Goal: Task Accomplishment & Management: Manage account settings

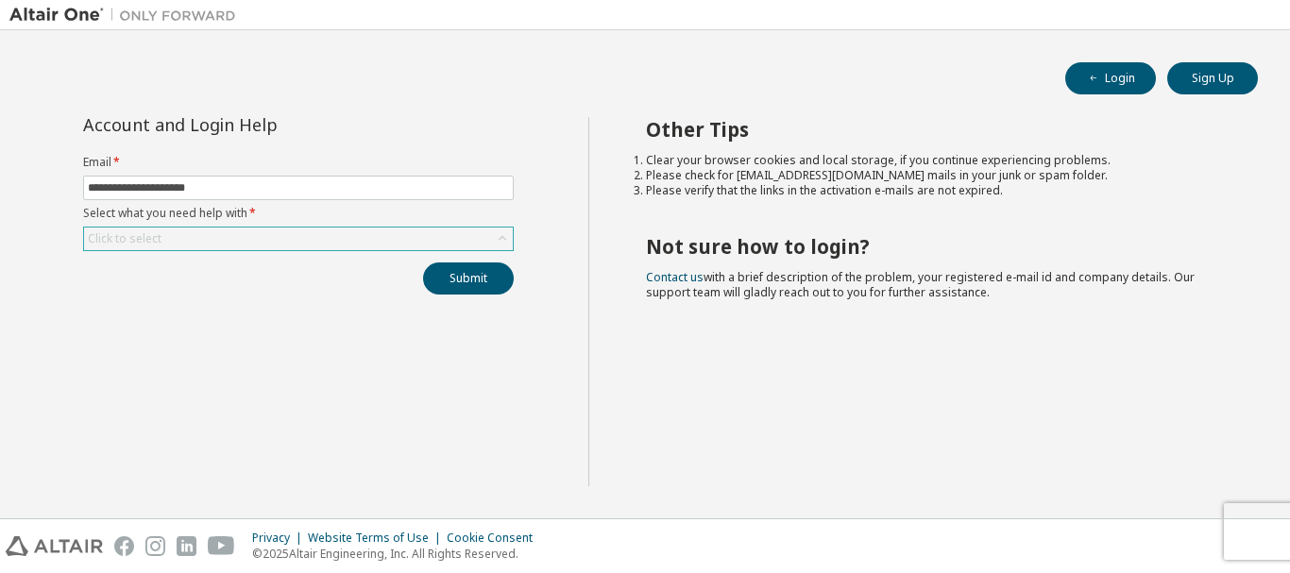
click at [214, 244] on div "Click to select" at bounding box center [298, 239] width 429 height 23
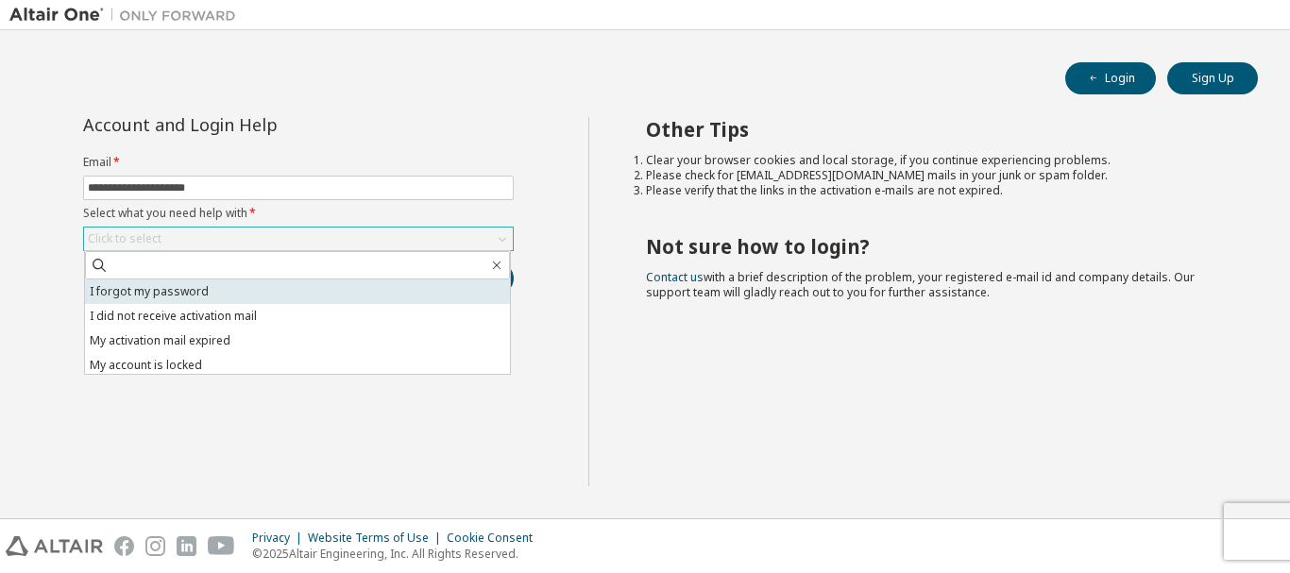
click at [204, 293] on li "I forgot my password" at bounding box center [297, 292] width 425 height 25
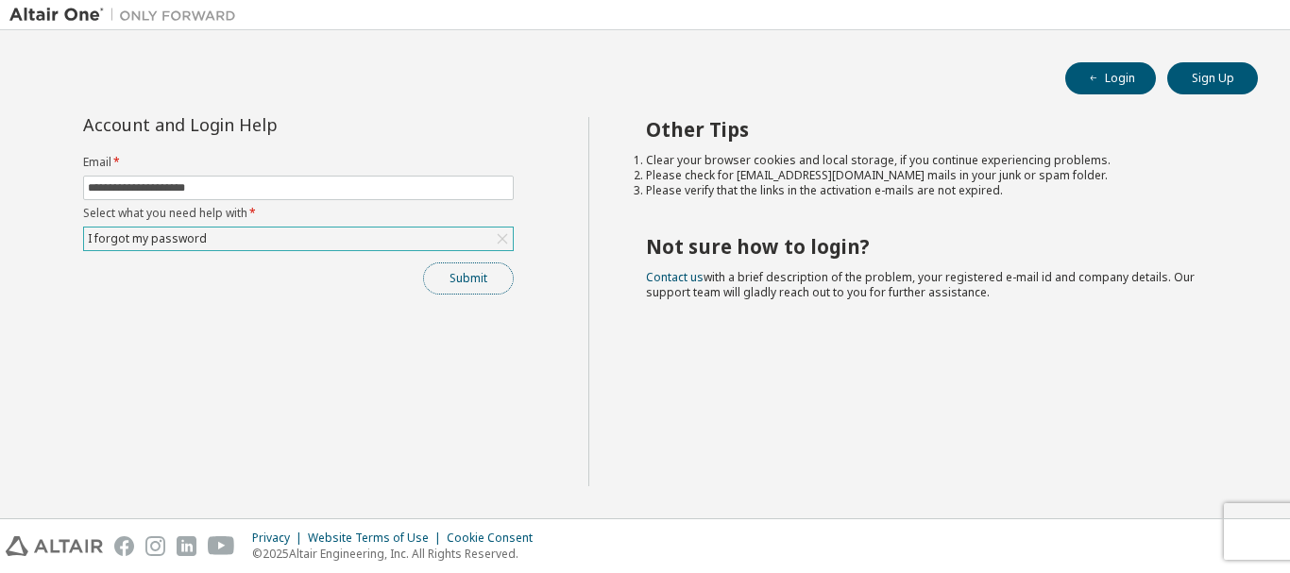
click at [453, 283] on button "Submit" at bounding box center [468, 279] width 91 height 32
click at [468, 282] on button "Submit" at bounding box center [468, 279] width 91 height 32
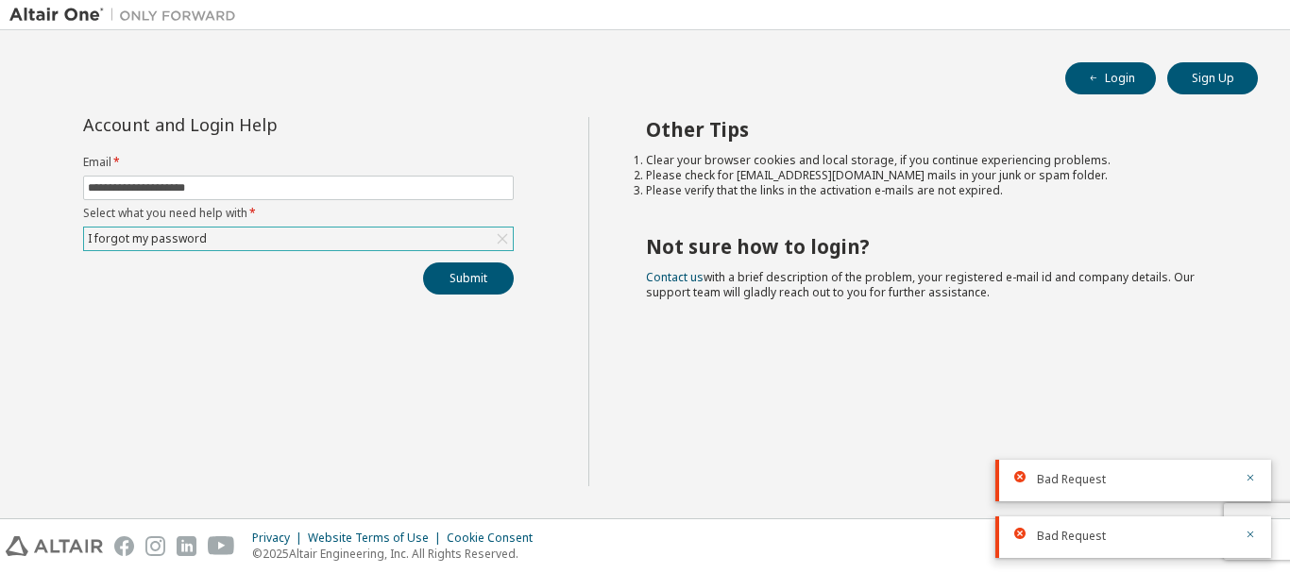
click at [451, 240] on div "I forgot my password" at bounding box center [298, 239] width 429 height 23
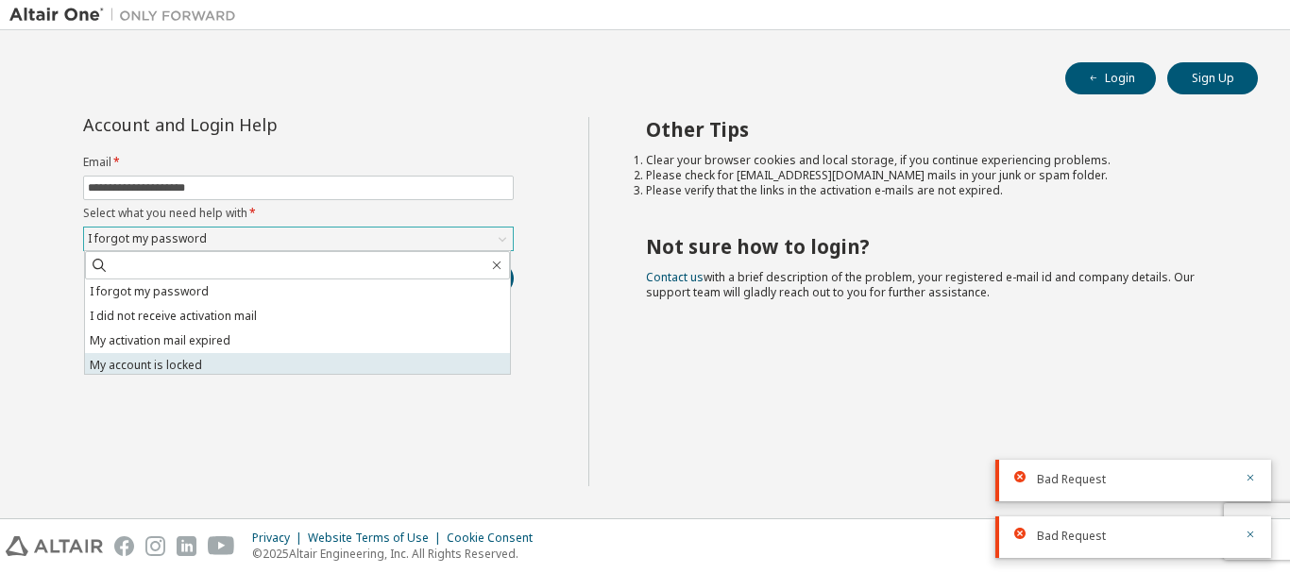
scroll to position [53, 0]
click at [290, 361] on li "I don't know but can't login" at bounding box center [297, 361] width 425 height 25
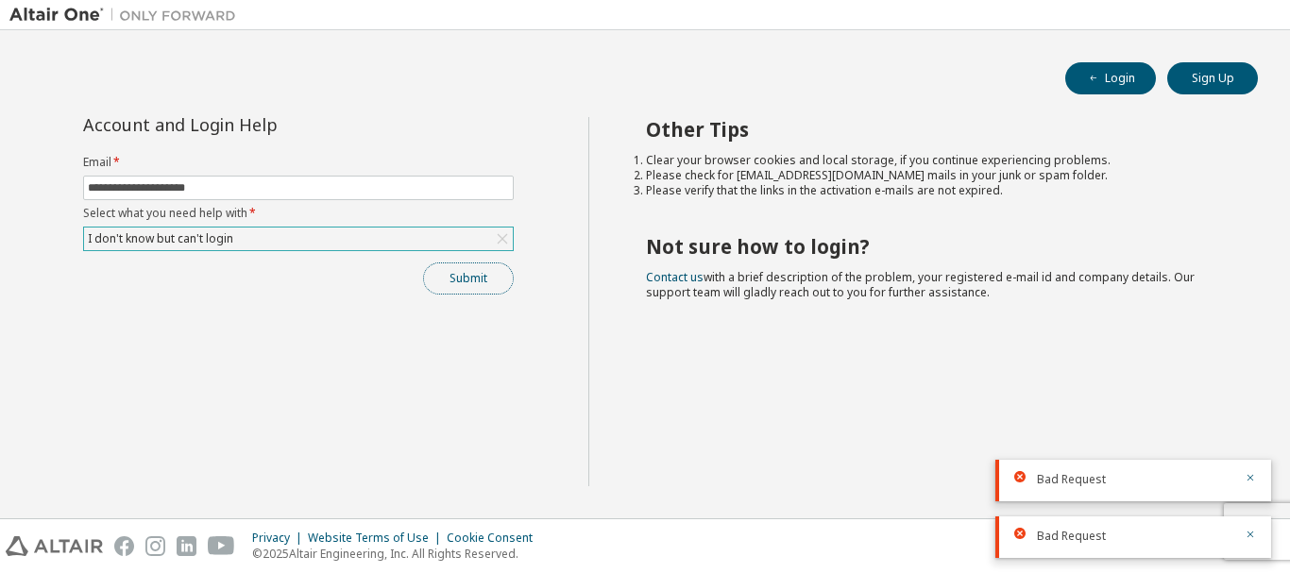
click at [461, 276] on button "Submit" at bounding box center [468, 279] width 91 height 32
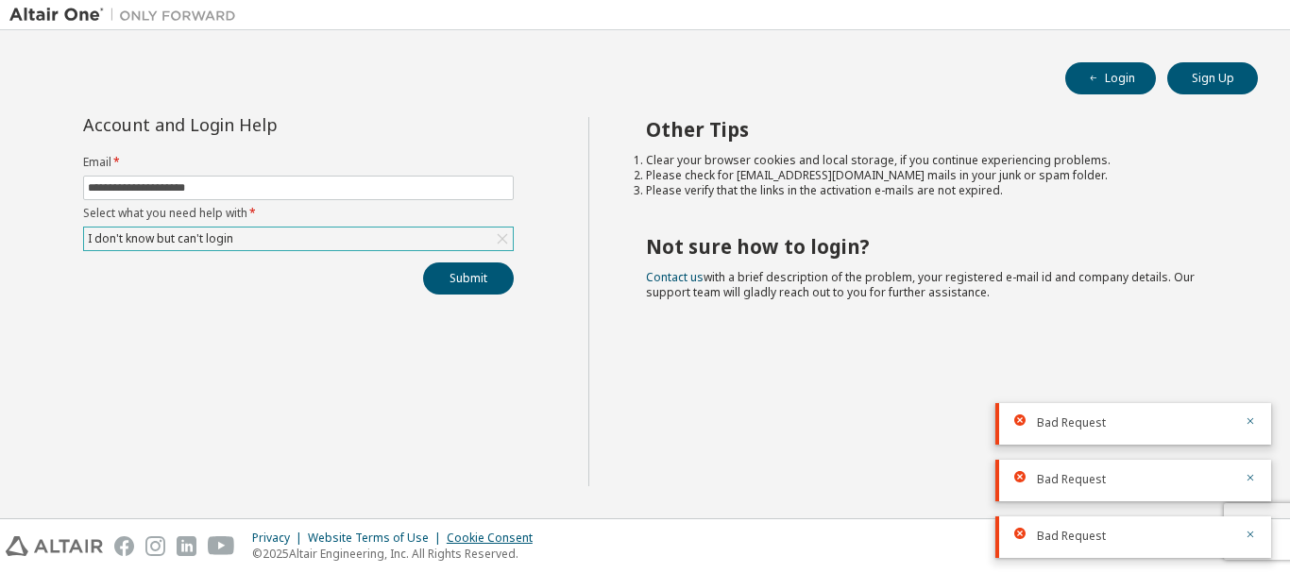
click at [475, 537] on div "Cookie Consent" at bounding box center [495, 538] width 97 height 15
click at [253, 184] on input "**********" at bounding box center [298, 187] width 421 height 15
type input "**********"
click at [479, 278] on button "Submit" at bounding box center [468, 279] width 91 height 32
click at [464, 190] on input "**********" at bounding box center [298, 187] width 421 height 15
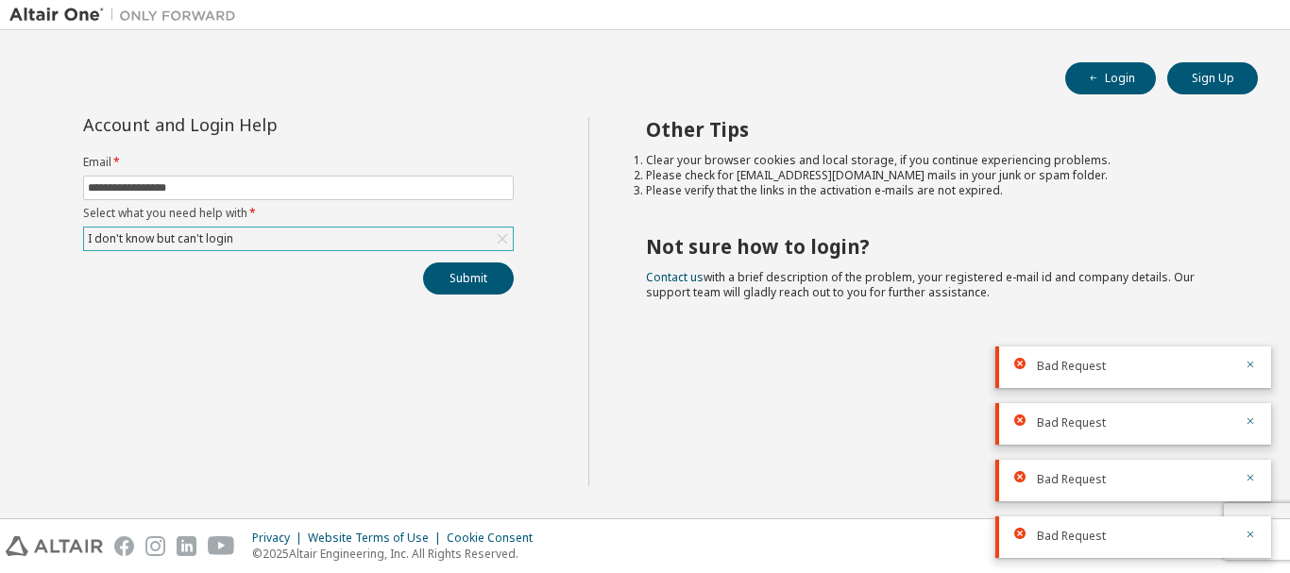
click at [540, 119] on div "**********" at bounding box center [298, 301] width 579 height 369
click at [1091, 71] on span "button" at bounding box center [1093, 78] width 15 height 15
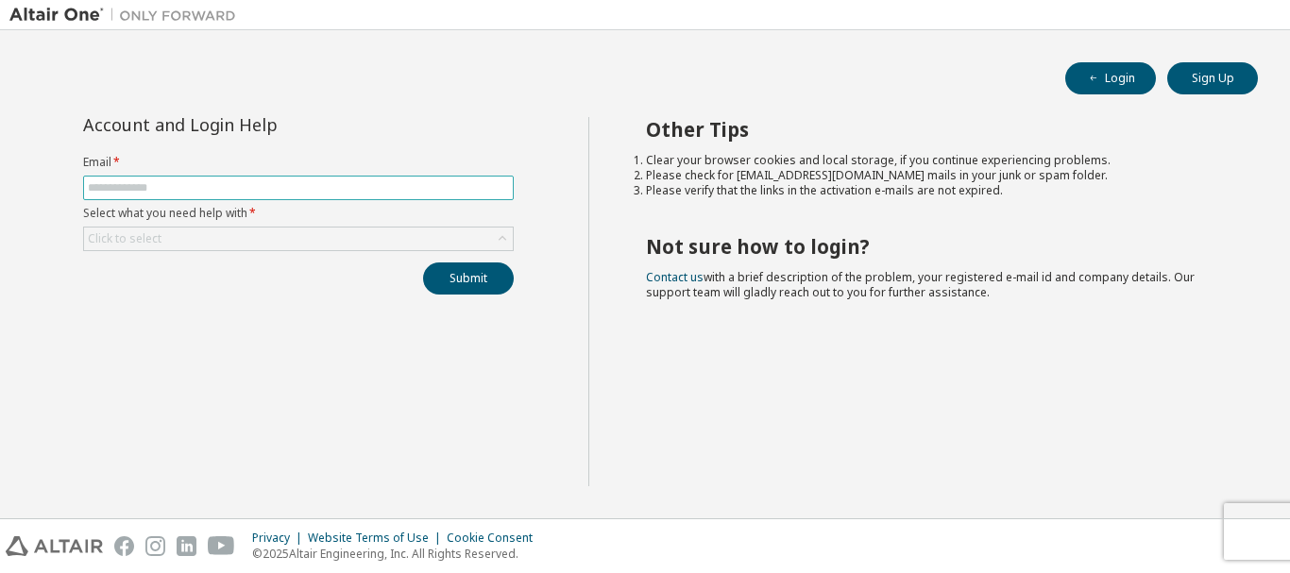
type input "**********"
click at [400, 246] on div "Click to select" at bounding box center [298, 239] width 429 height 23
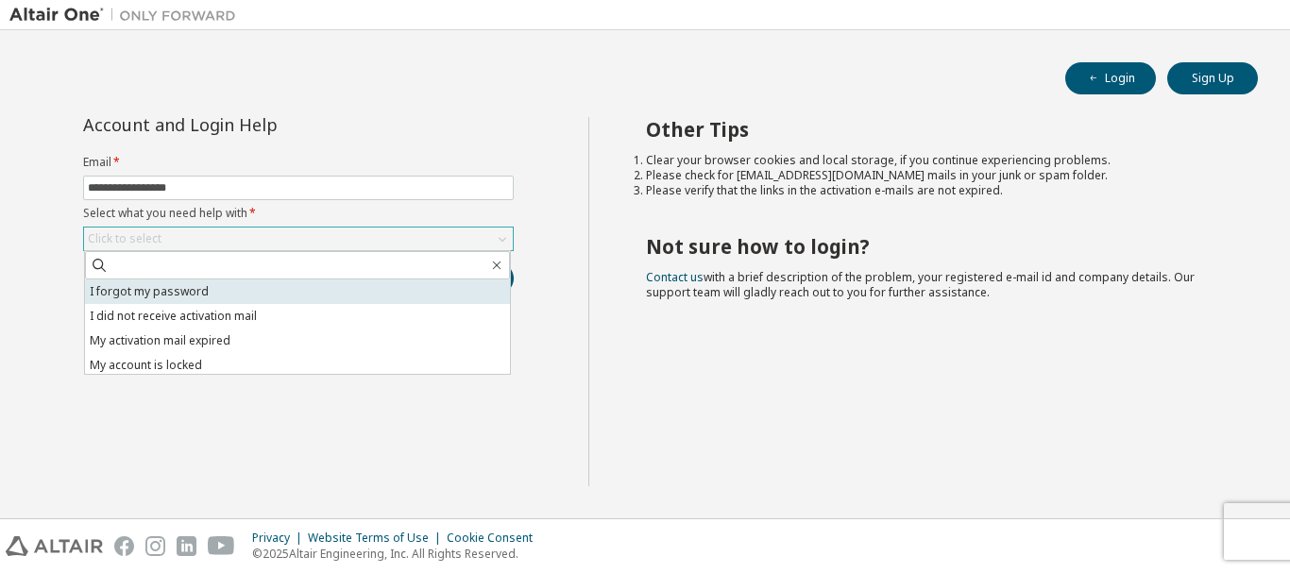
click at [352, 287] on li "I forgot my password" at bounding box center [297, 292] width 425 height 25
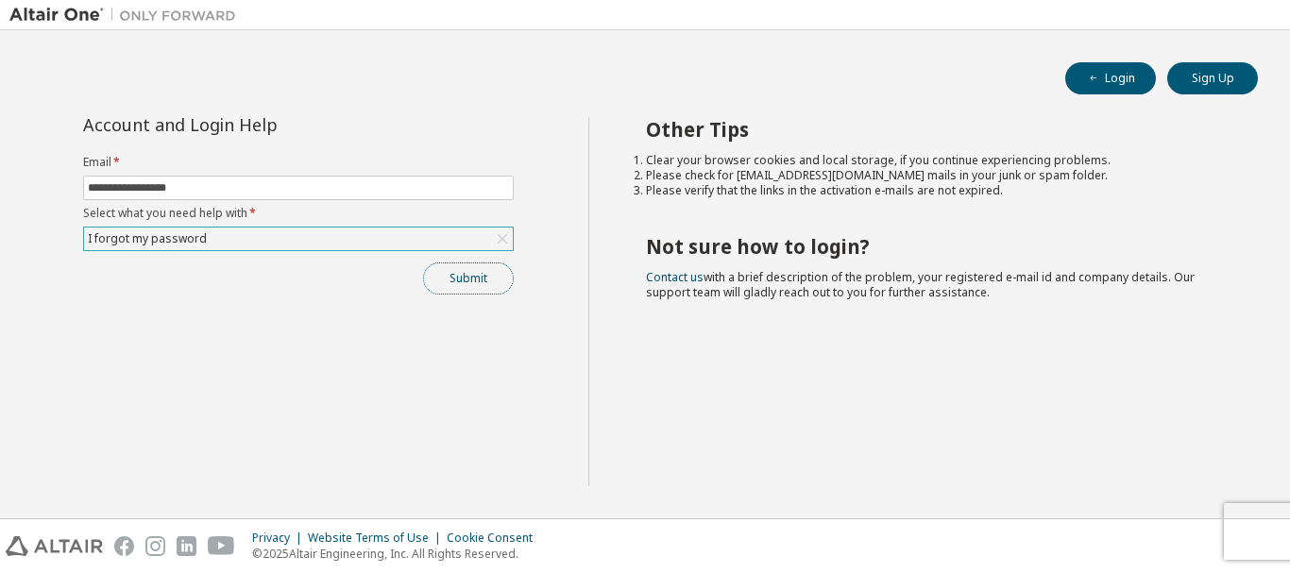
click at [449, 275] on button "Submit" at bounding box center [468, 279] width 91 height 32
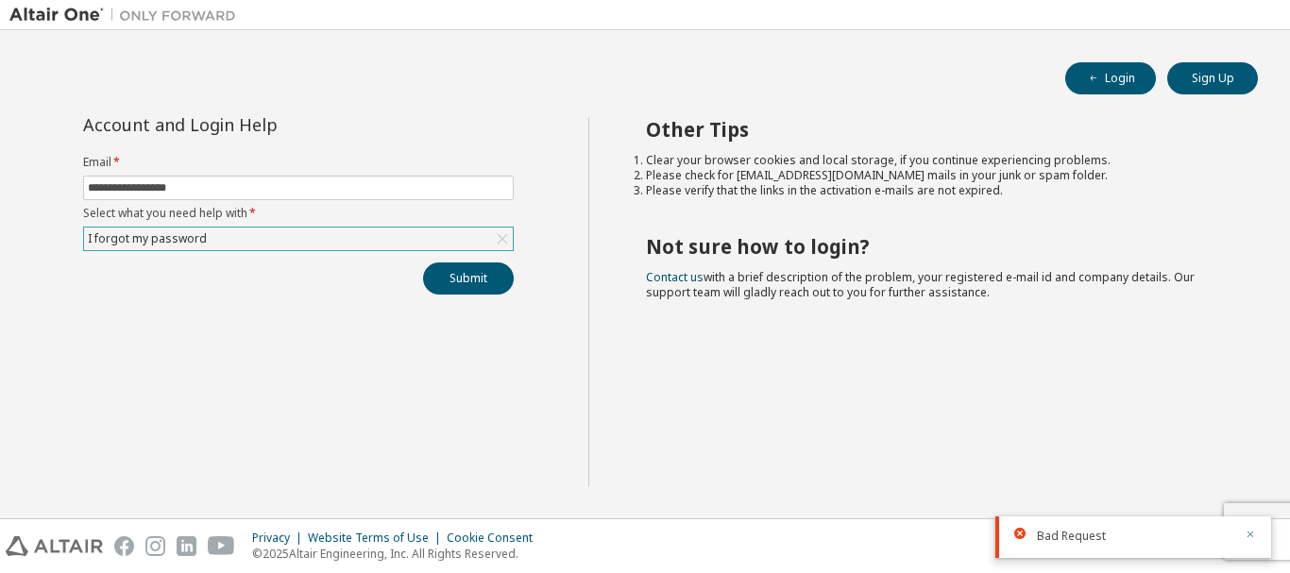
click at [1249, 534] on icon "button" at bounding box center [1250, 534] width 11 height 11
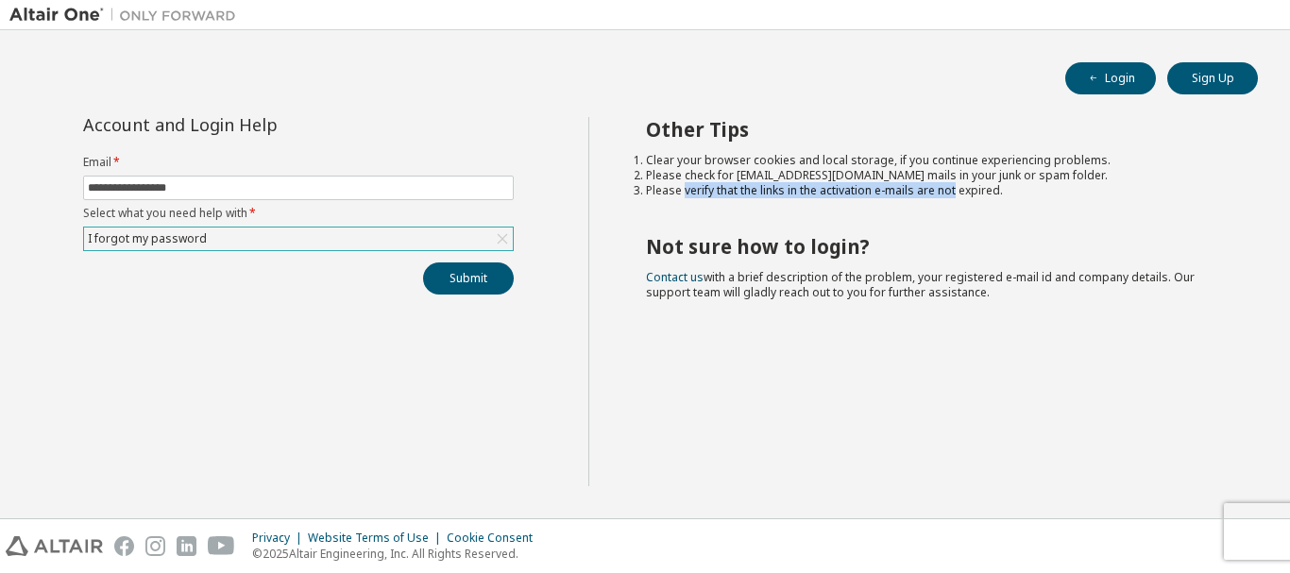
drag, startPoint x: 684, startPoint y: 189, endPoint x: 955, endPoint y: 193, distance: 271.1
click at [955, 193] on li "Please verify that the links in the activation e-mails are not expired." at bounding box center [935, 190] width 579 height 15
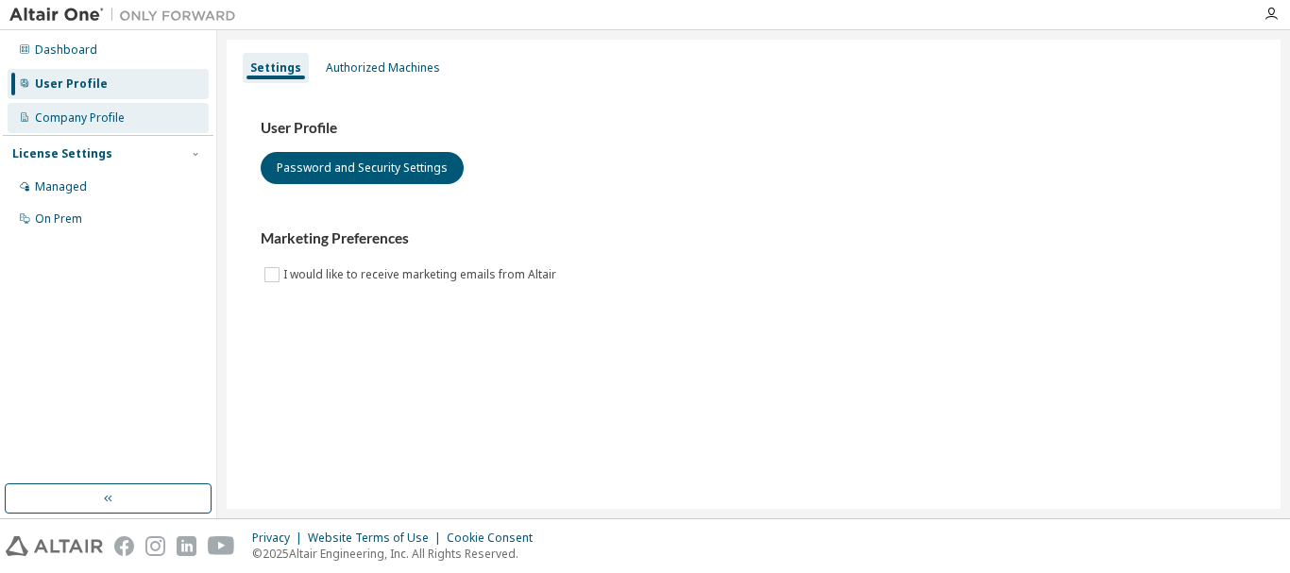
click at [118, 114] on div "Company Profile" at bounding box center [80, 117] width 90 height 15
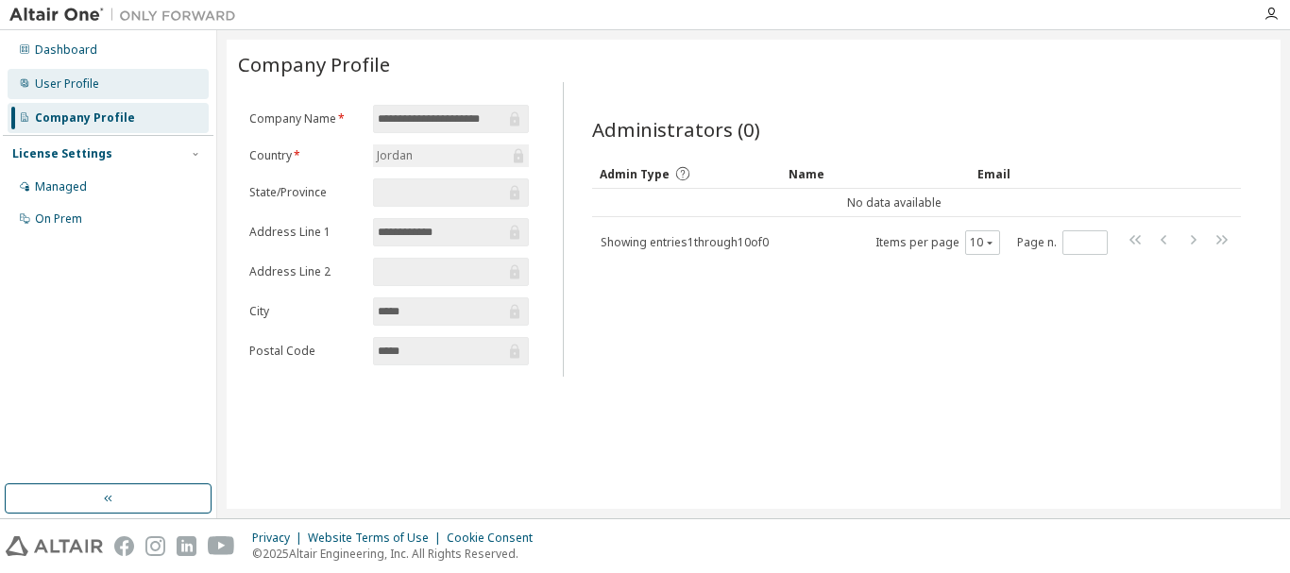
click at [94, 77] on div "User Profile" at bounding box center [67, 83] width 64 height 15
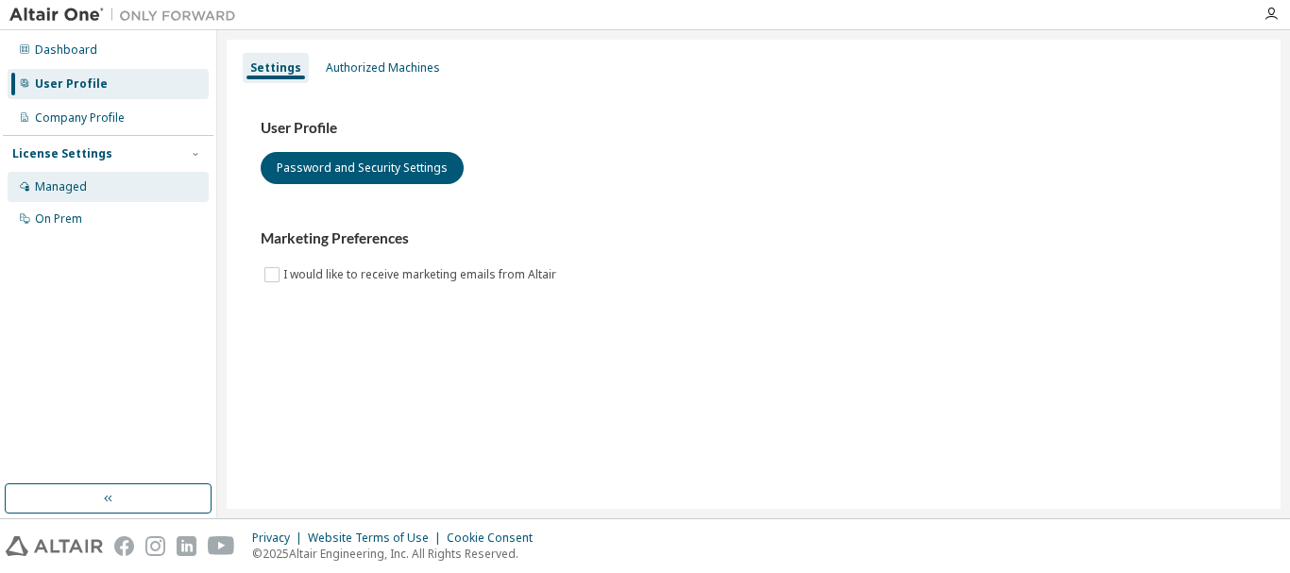
click at [90, 187] on div "Managed" at bounding box center [108, 187] width 201 height 30
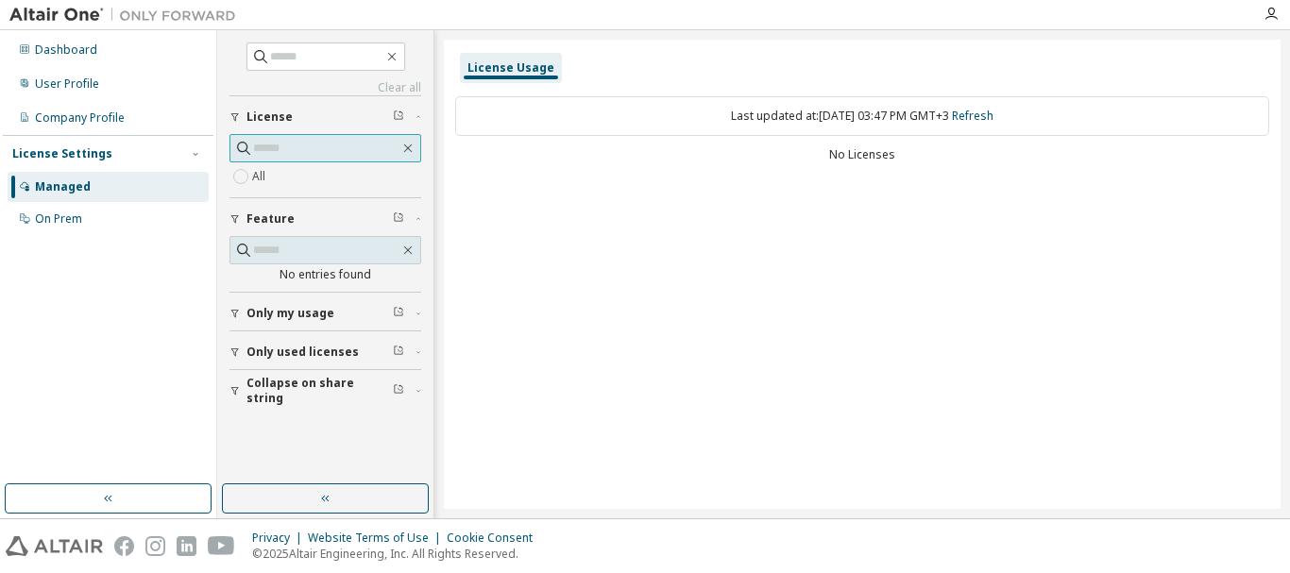
click at [324, 144] on input "text" at bounding box center [326, 148] width 146 height 19
click at [338, 355] on span "Only used licenses" at bounding box center [302, 352] width 112 height 15
click at [331, 315] on div "Only my usage" at bounding box center [330, 313] width 169 height 15
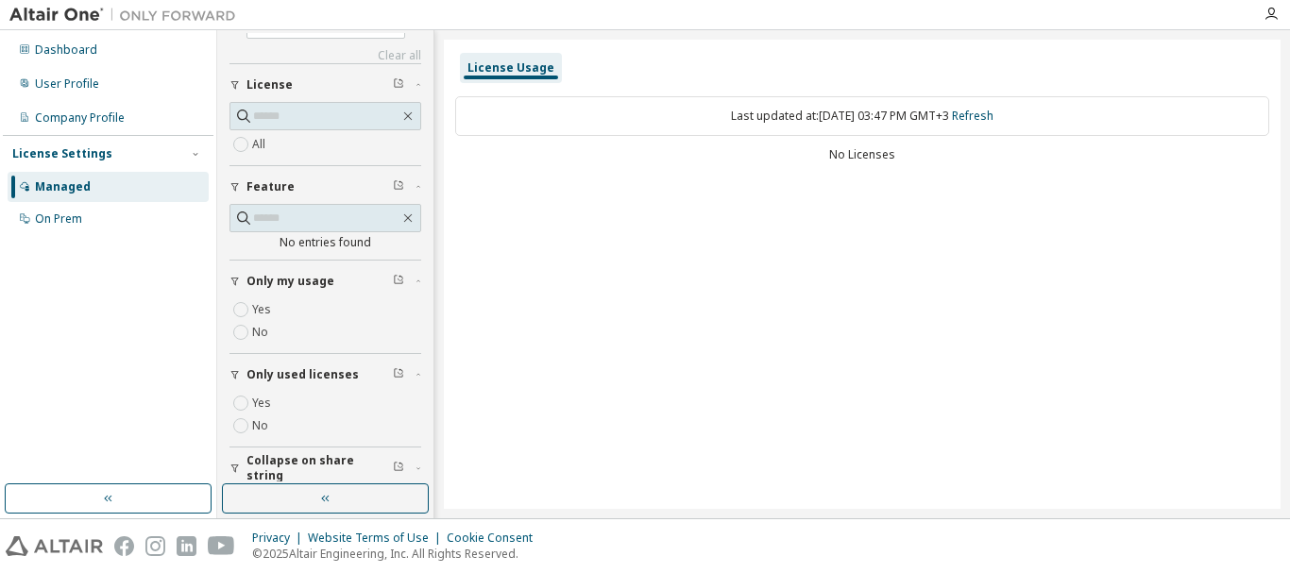
scroll to position [45, 0]
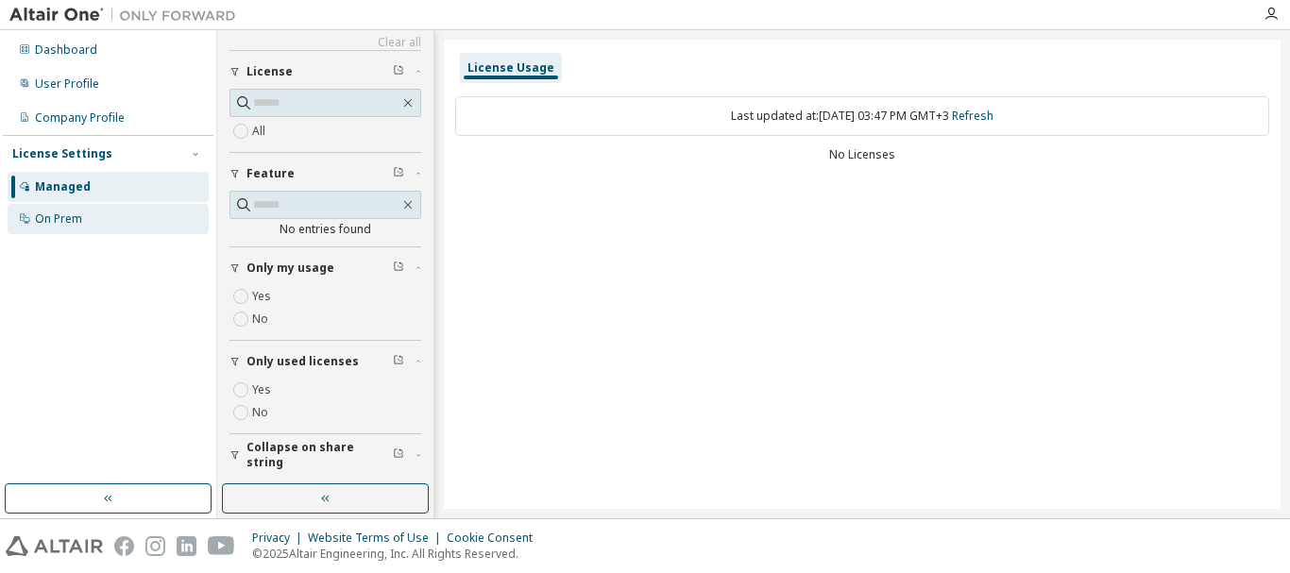
click at [68, 221] on div "On Prem" at bounding box center [58, 219] width 47 height 15
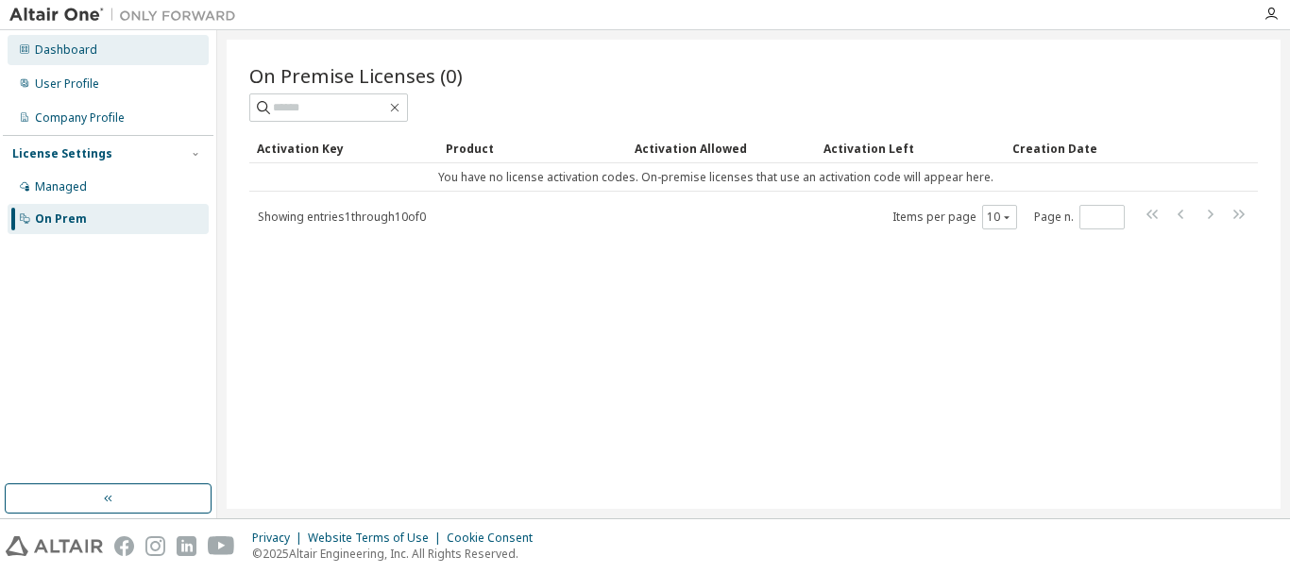
click at [63, 44] on div "Dashboard" at bounding box center [66, 49] width 62 height 15
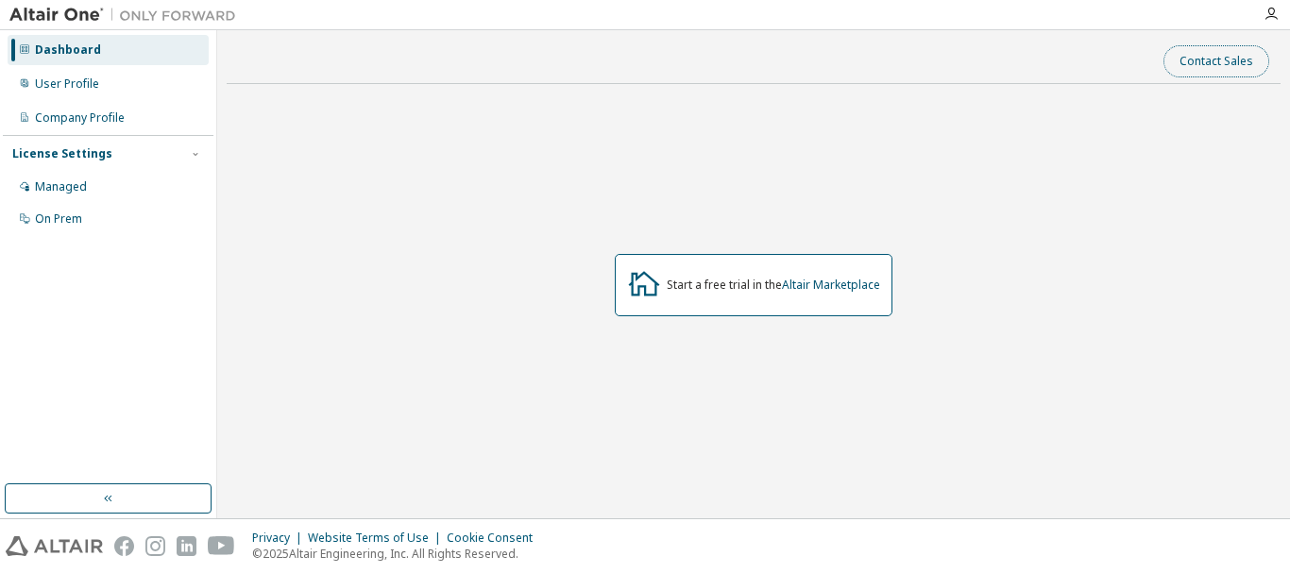
click at [1230, 61] on button "Contact Sales" at bounding box center [1216, 61] width 106 height 32
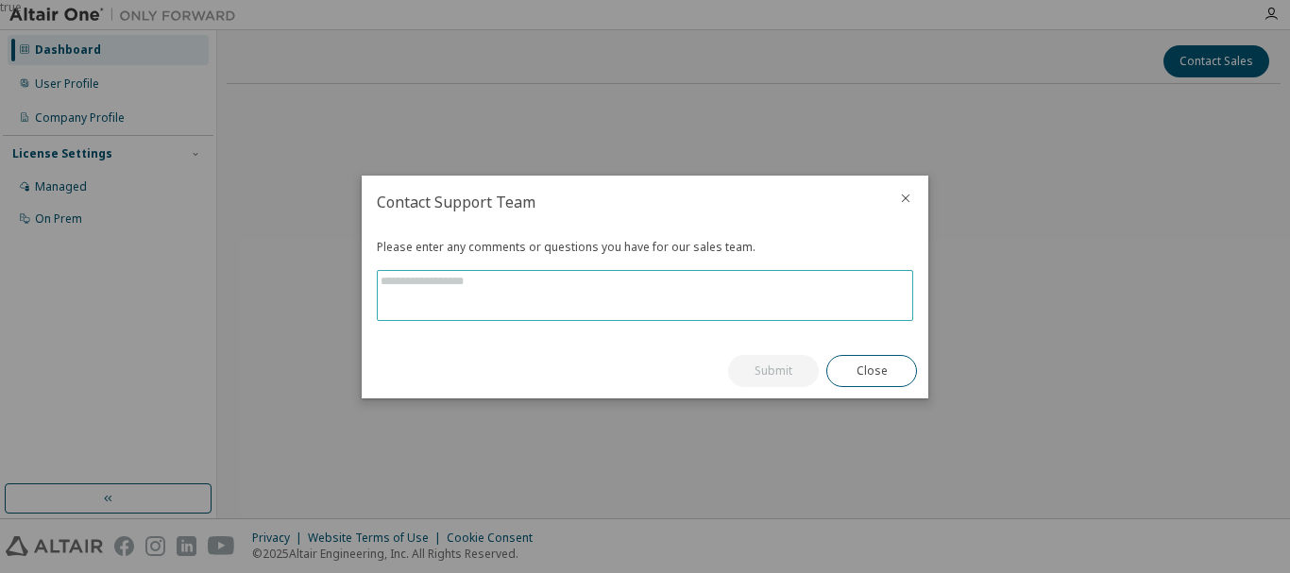
click at [626, 288] on textarea at bounding box center [645, 295] width 534 height 49
click at [909, 195] on icon "close" at bounding box center [905, 198] width 15 height 15
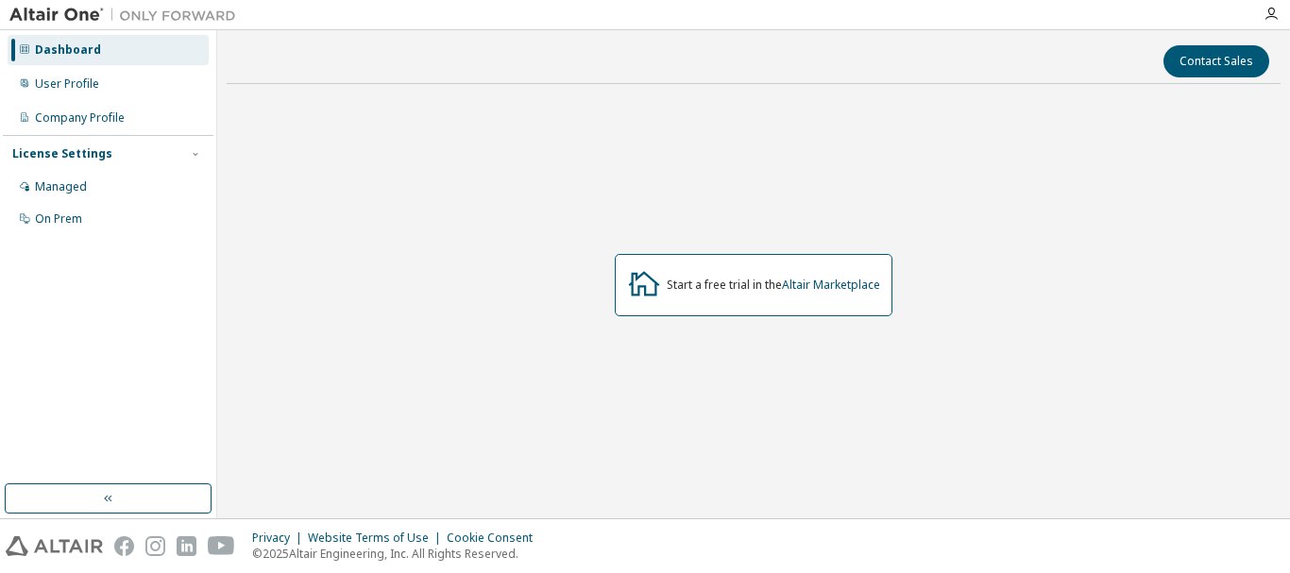
click at [51, 45] on div "Dashboard" at bounding box center [68, 49] width 66 height 15
